Goal: Task Accomplishment & Management: Complete application form

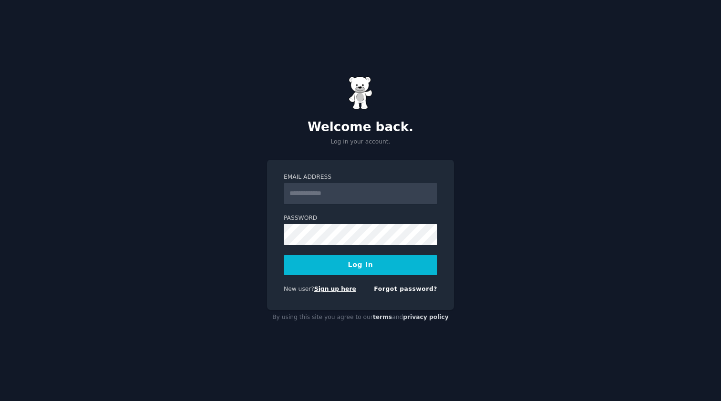
click at [329, 290] on link "Sign up here" at bounding box center [335, 289] width 42 height 7
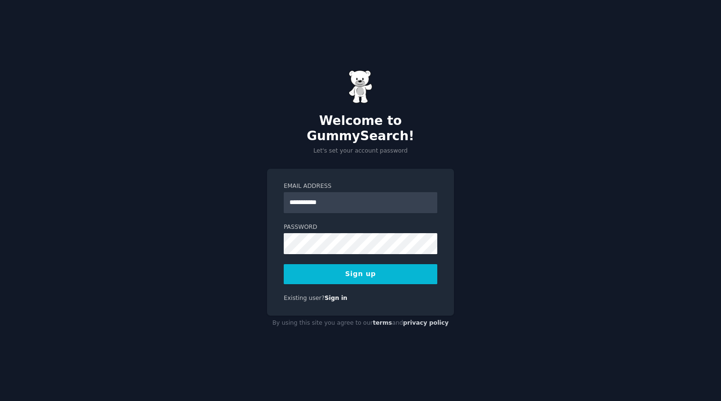
type input "**********"
click at [311, 268] on button "Sign up" at bounding box center [361, 274] width 154 height 20
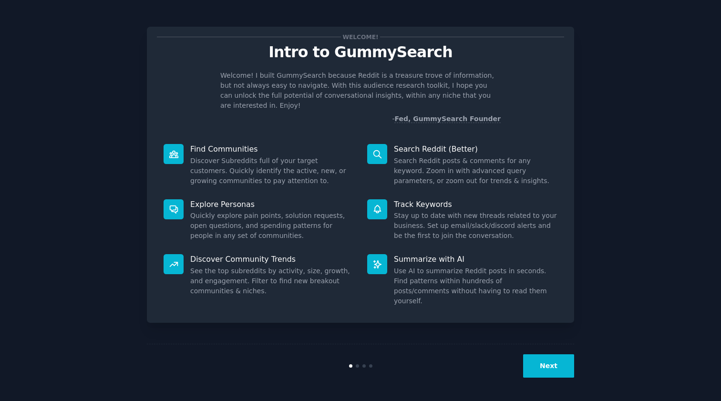
click at [557, 370] on button "Next" at bounding box center [548, 365] width 51 height 23
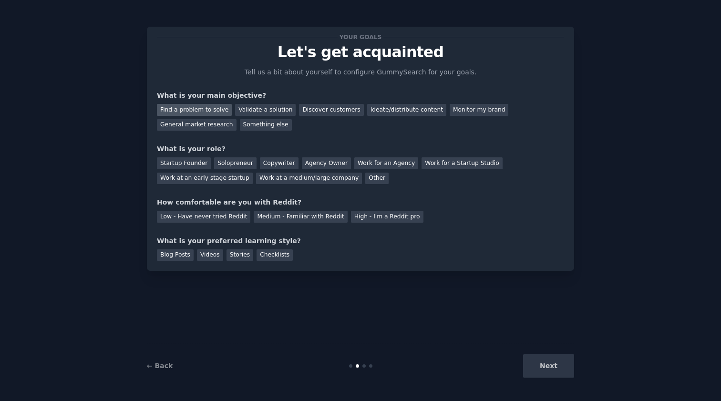
click at [200, 110] on div "Find a problem to solve" at bounding box center [194, 110] width 75 height 12
click at [327, 110] on div "Discover customers" at bounding box center [331, 110] width 64 height 12
click at [208, 107] on div "Find a problem to solve" at bounding box center [194, 110] width 75 height 12
click at [241, 159] on div "Solopreneur" at bounding box center [235, 163] width 42 height 12
click at [227, 214] on div "Low - Have never tried Reddit" at bounding box center [203, 217] width 93 height 12
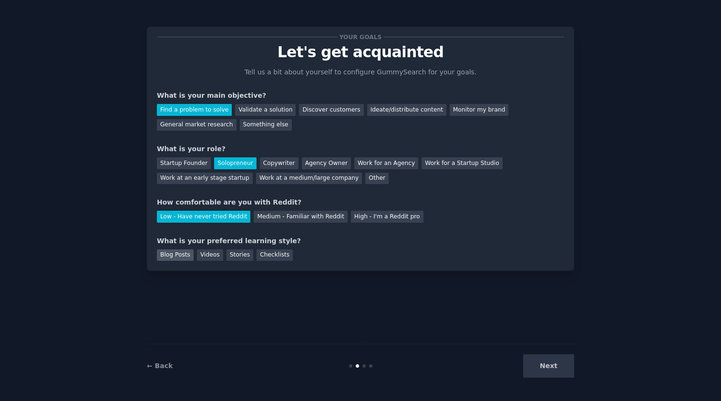
click at [175, 254] on div "Blog Posts" at bounding box center [175, 255] width 37 height 12
click at [272, 258] on div "Checklists" at bounding box center [275, 255] width 36 height 12
click at [178, 254] on div "Blog Posts" at bounding box center [175, 255] width 37 height 12
click at [282, 254] on div "Checklists" at bounding box center [275, 255] width 36 height 12
click at [548, 364] on button "Next" at bounding box center [548, 365] width 51 height 23
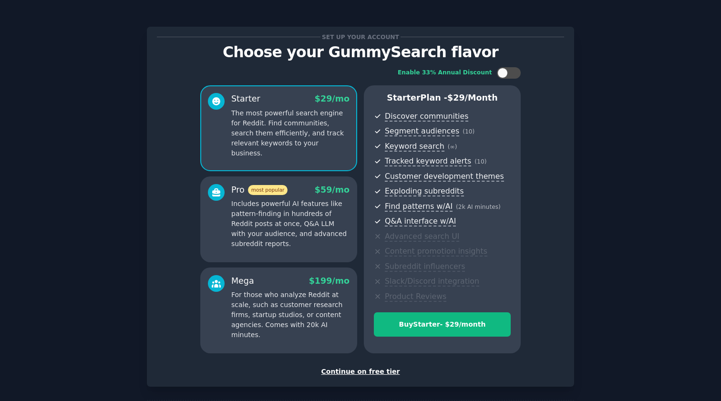
click at [369, 368] on div "Continue on free tier" at bounding box center [360, 372] width 407 height 10
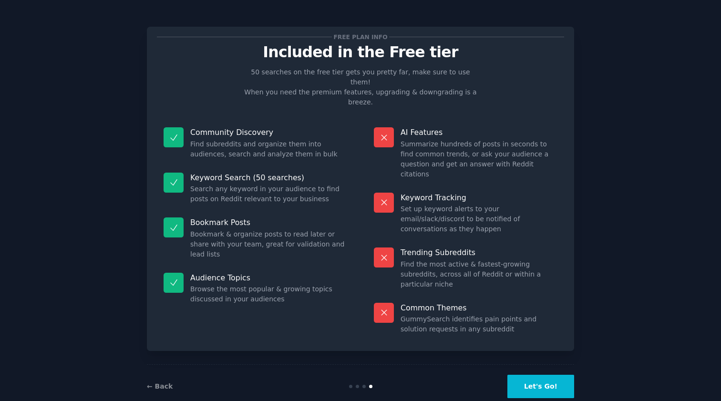
click at [540, 375] on button "Let's Go!" at bounding box center [540, 386] width 67 height 23
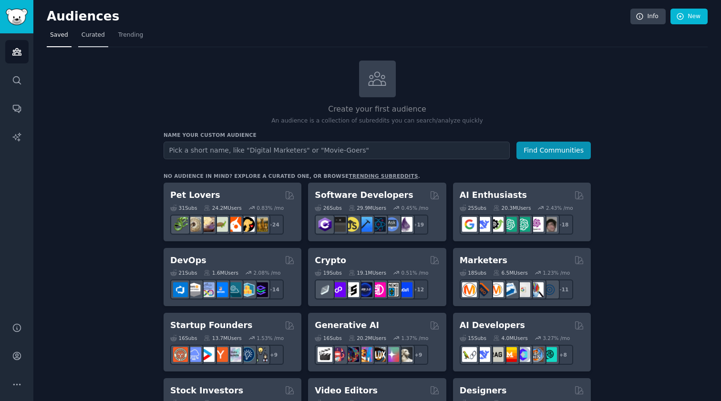
click at [106, 34] on link "Curated" at bounding box center [93, 38] width 30 height 20
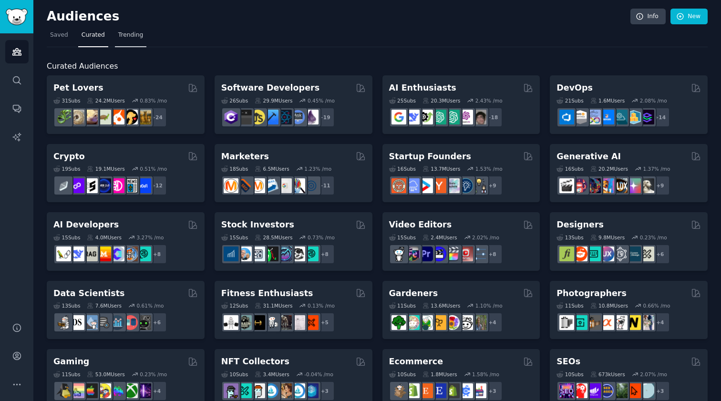
click at [137, 37] on span "Trending" at bounding box center [130, 35] width 25 height 9
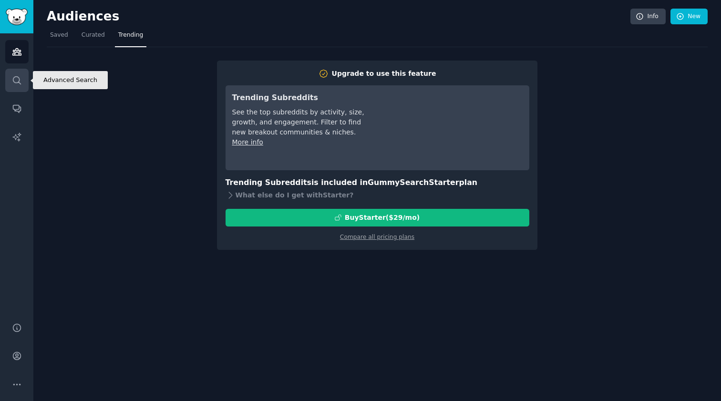
click at [17, 84] on icon "Sidebar" at bounding box center [17, 80] width 10 height 10
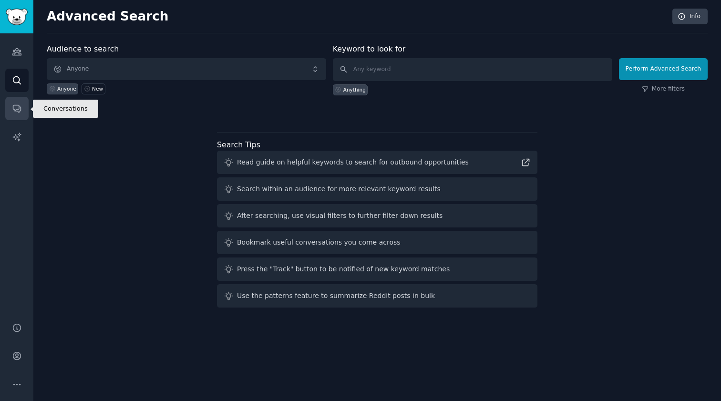
click at [19, 106] on icon "Sidebar" at bounding box center [17, 109] width 8 height 8
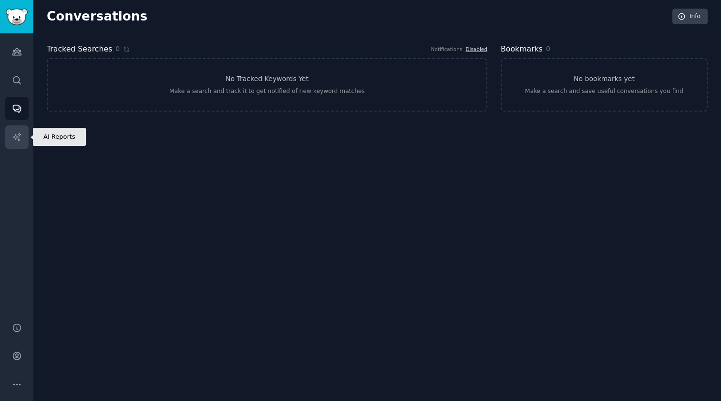
click at [15, 136] on icon "Sidebar" at bounding box center [17, 137] width 10 height 10
